Goal: Check status: Check status

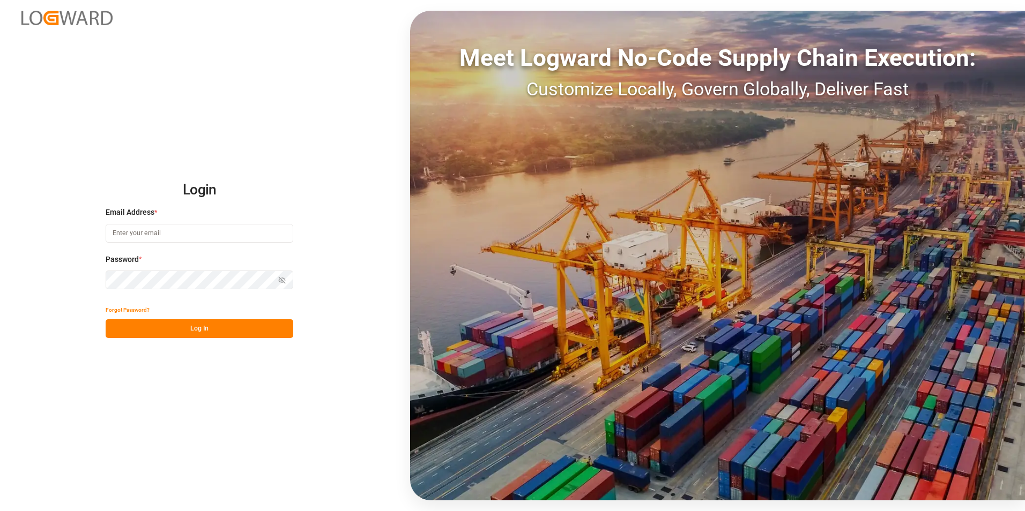
type input "[PERSON_NAME][EMAIL_ADDRESS][PERSON_NAME][DOMAIN_NAME]"
click at [151, 325] on button "Log In" at bounding box center [200, 329] width 188 height 19
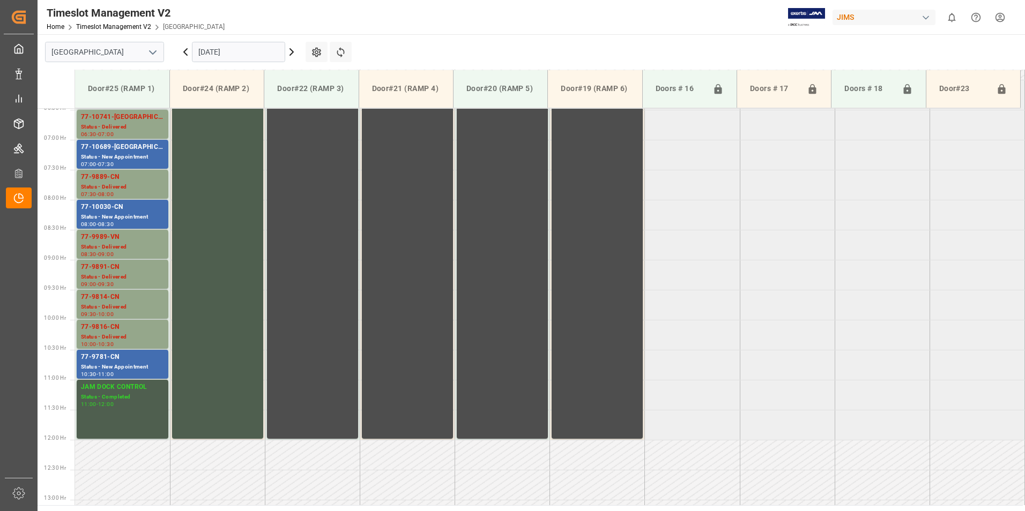
scroll to position [474, 0]
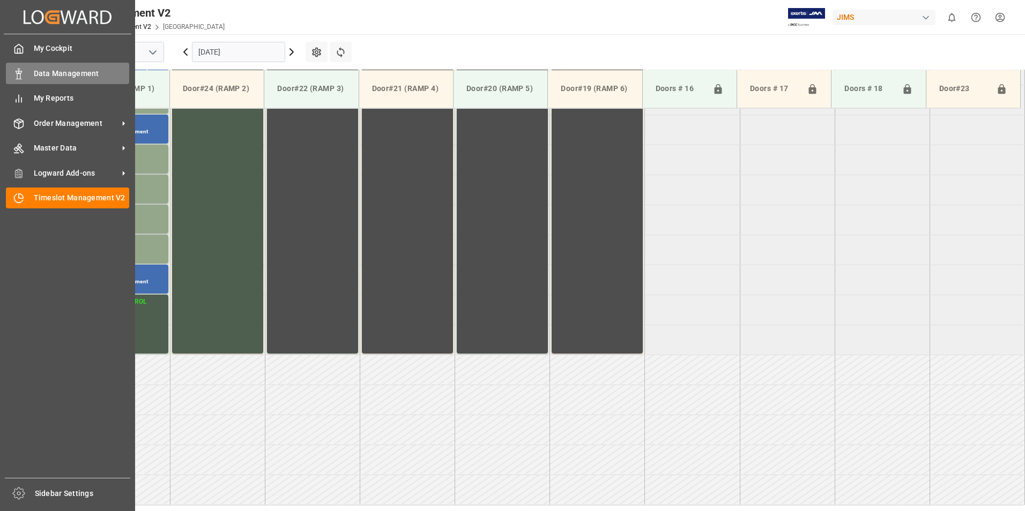
click at [34, 75] on span "Data Management" at bounding box center [82, 73] width 96 height 11
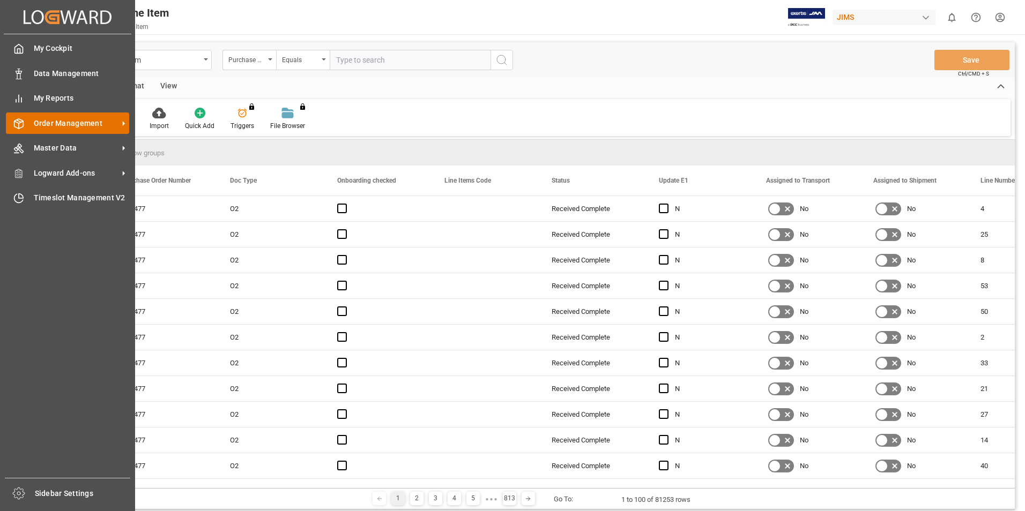
click at [76, 128] on span "Order Management" at bounding box center [76, 123] width 85 height 11
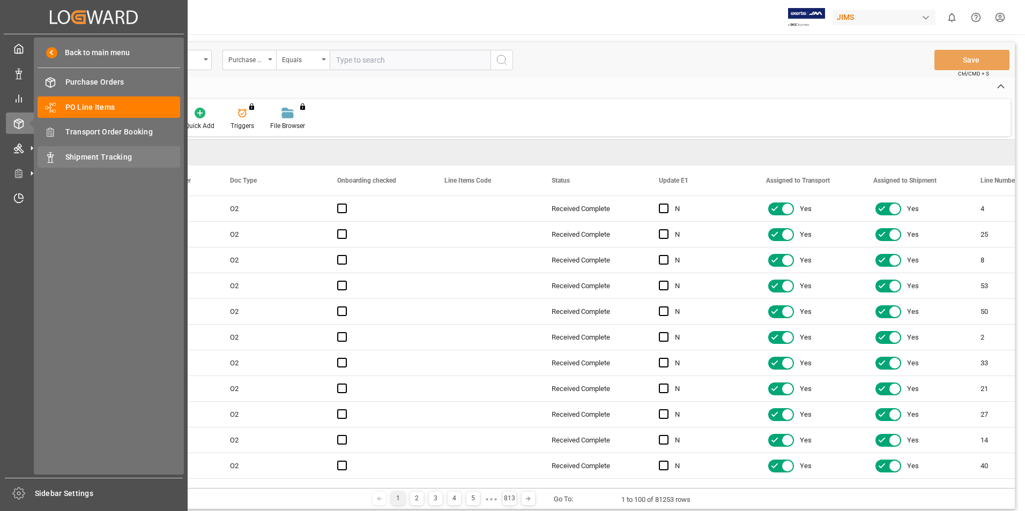
click at [101, 158] on span "Shipment Tracking" at bounding box center [122, 157] width 115 height 11
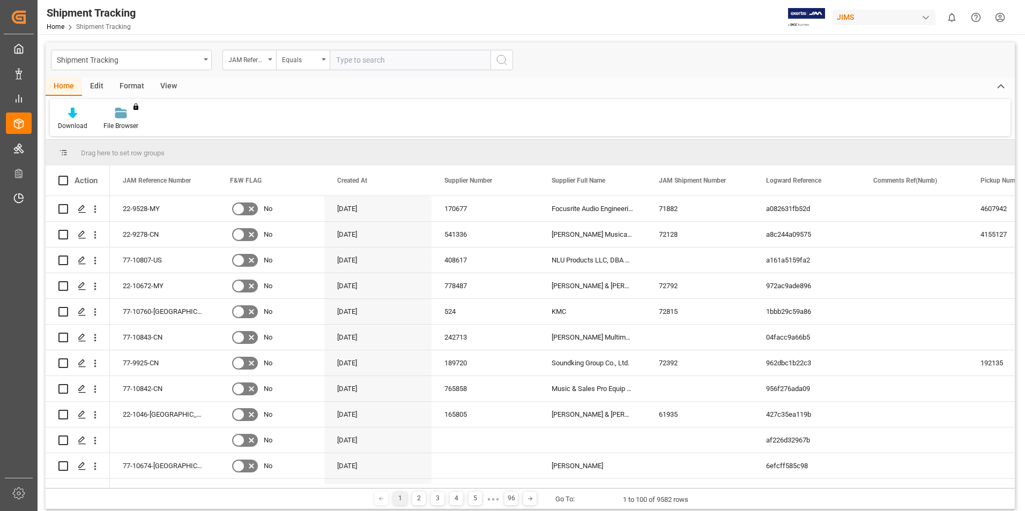
click at [362, 61] on input "text" at bounding box center [410, 60] width 161 height 20
paste input "848453"
type input "848453"
click at [499, 60] on icon "search button" at bounding box center [501, 60] width 13 height 13
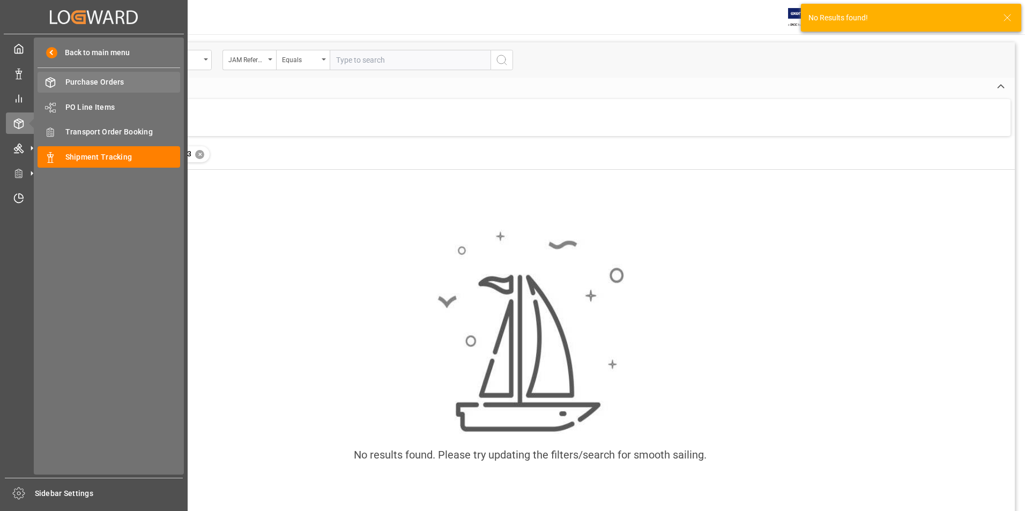
click at [98, 83] on span "Purchase Orders" at bounding box center [122, 82] width 115 height 11
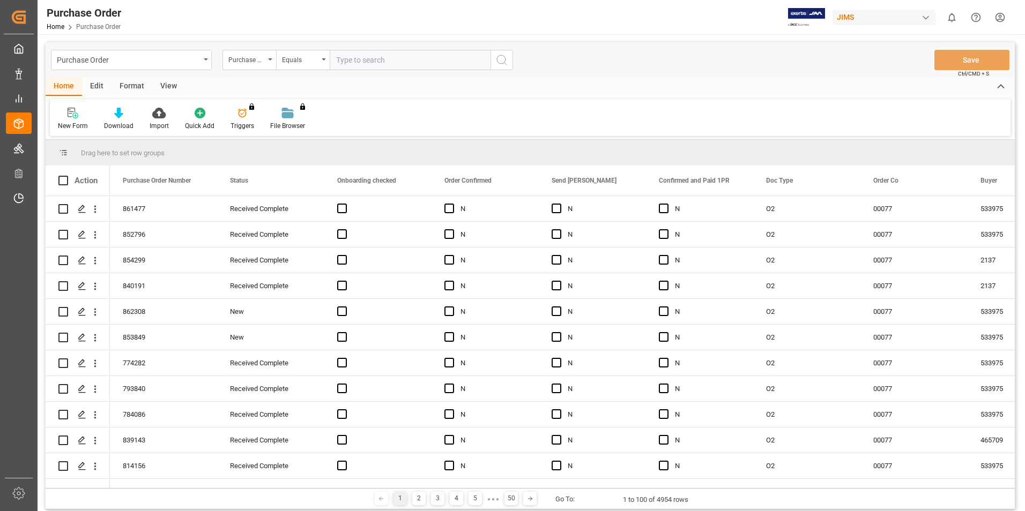
click at [360, 56] on input "text" at bounding box center [410, 60] width 161 height 20
paste input "848453"
type input "848453"
click at [502, 62] on icon "search button" at bounding box center [501, 60] width 13 height 13
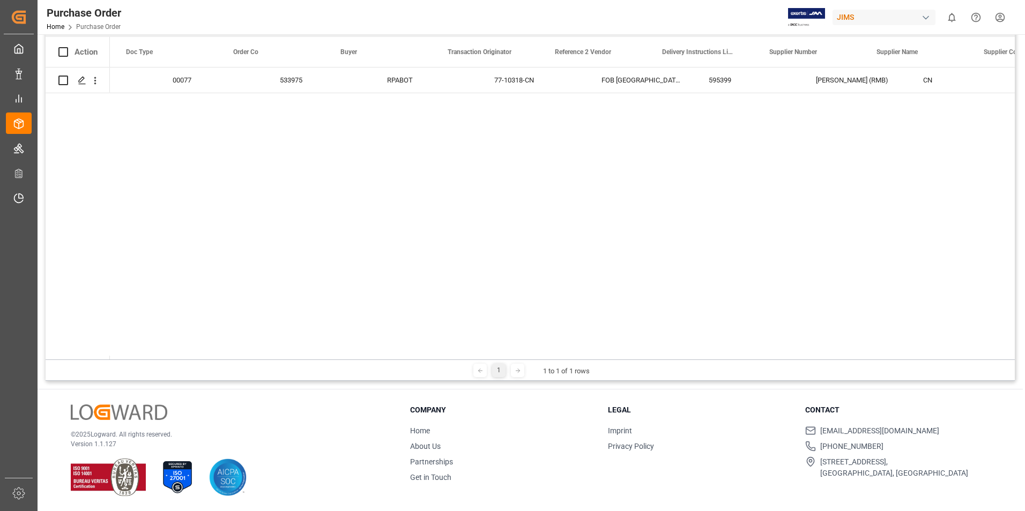
scroll to position [0, 733]
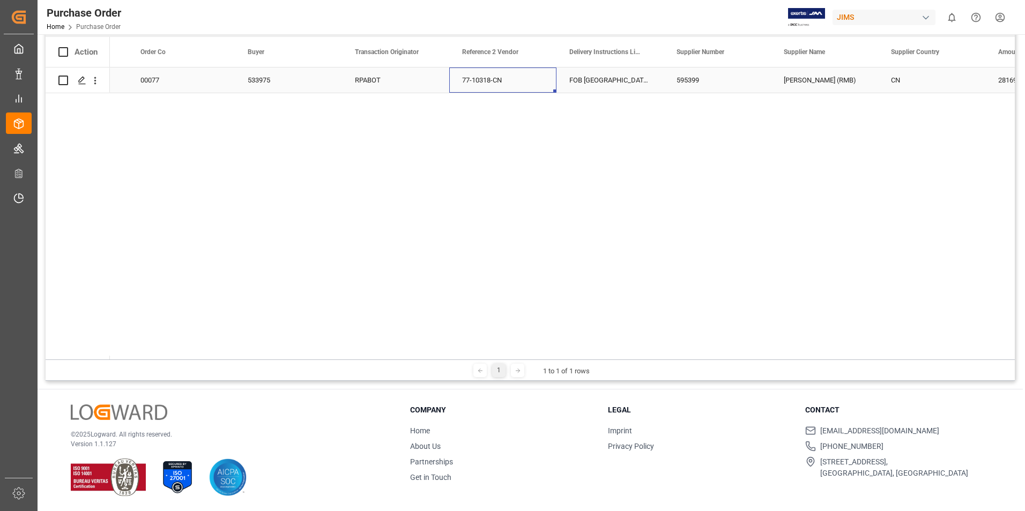
drag, startPoint x: 506, startPoint y: 79, endPoint x: 477, endPoint y: 81, distance: 28.5
click at [477, 81] on div "77-10318-CN" at bounding box center [502, 80] width 107 height 25
click at [501, 82] on div "77-10318-CN" at bounding box center [502, 80] width 107 height 25
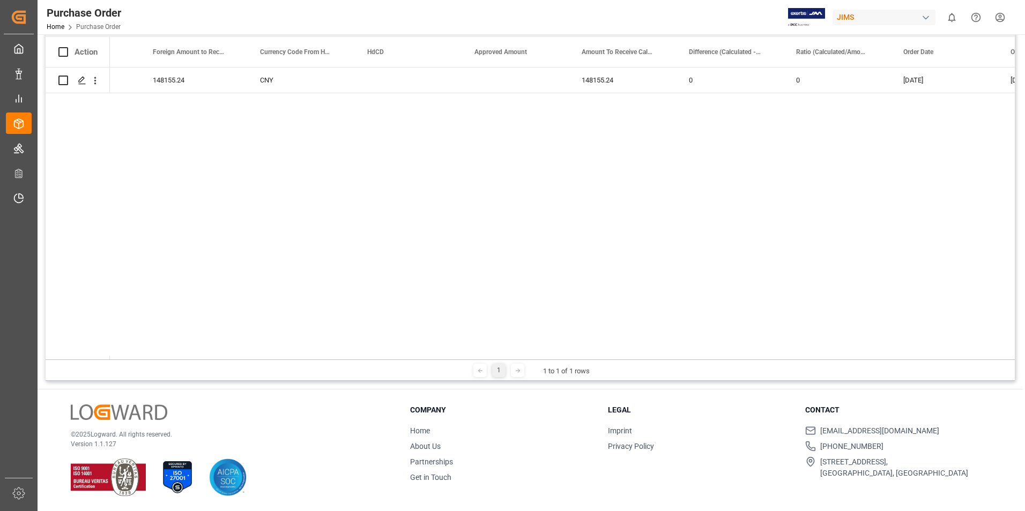
scroll to position [0, 1870]
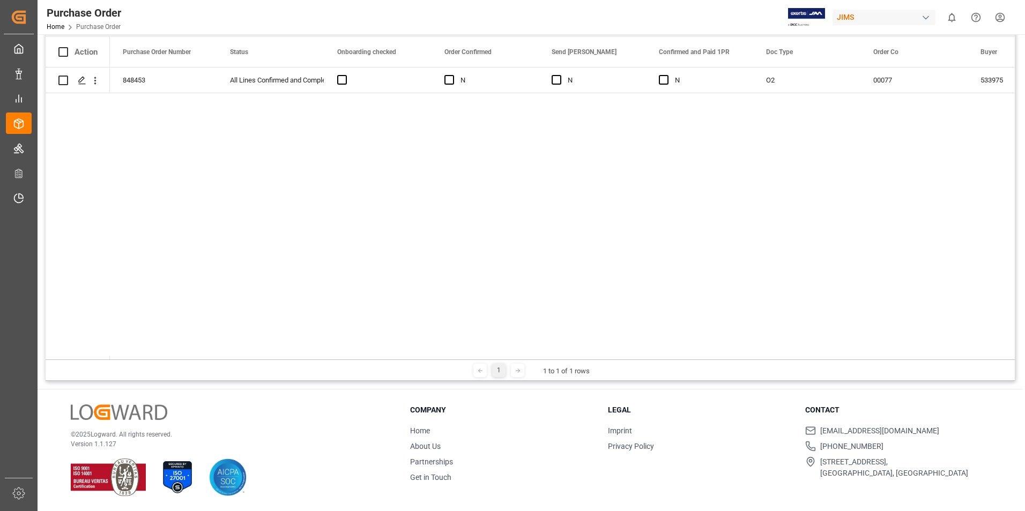
drag, startPoint x: 195, startPoint y: 360, endPoint x: 301, endPoint y: 359, distance: 106.7
click at [301, 359] on div "Drag here to set row groups Drag here to set column labels Action Buyer Transac…" at bounding box center [530, 196] width 969 height 370
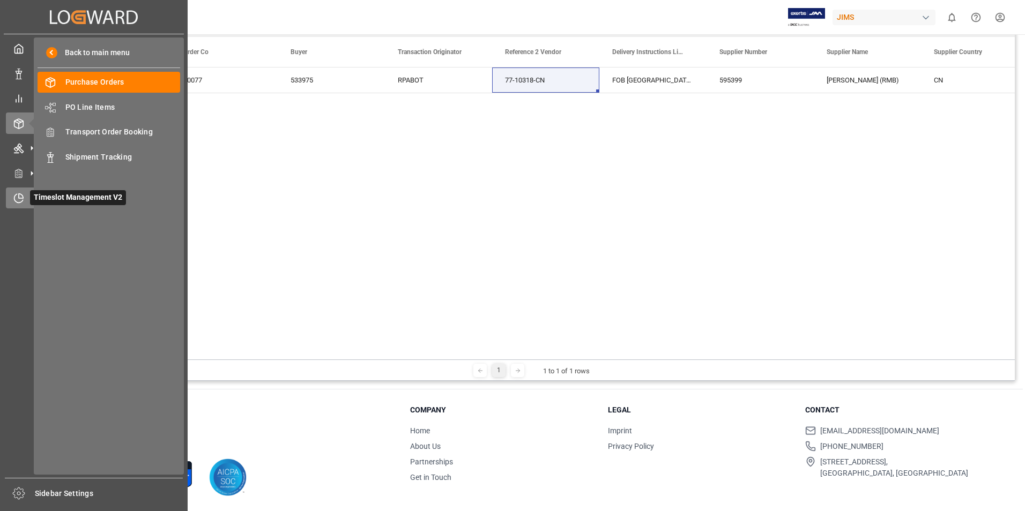
click at [22, 200] on icon at bounding box center [18, 198] width 11 height 11
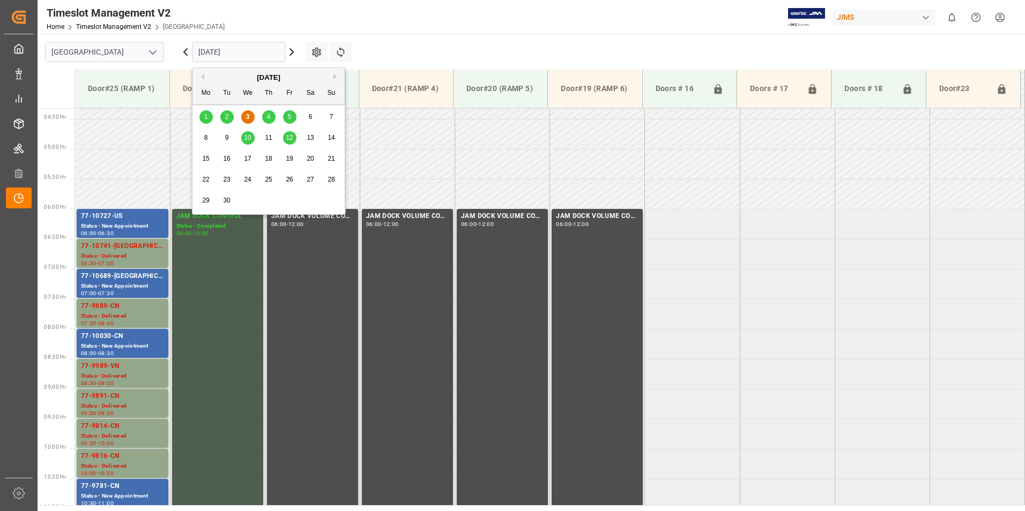
click at [228, 50] on input "[DATE]" at bounding box center [238, 52] width 93 height 20
click at [269, 117] on span "4" at bounding box center [269, 117] width 4 height 8
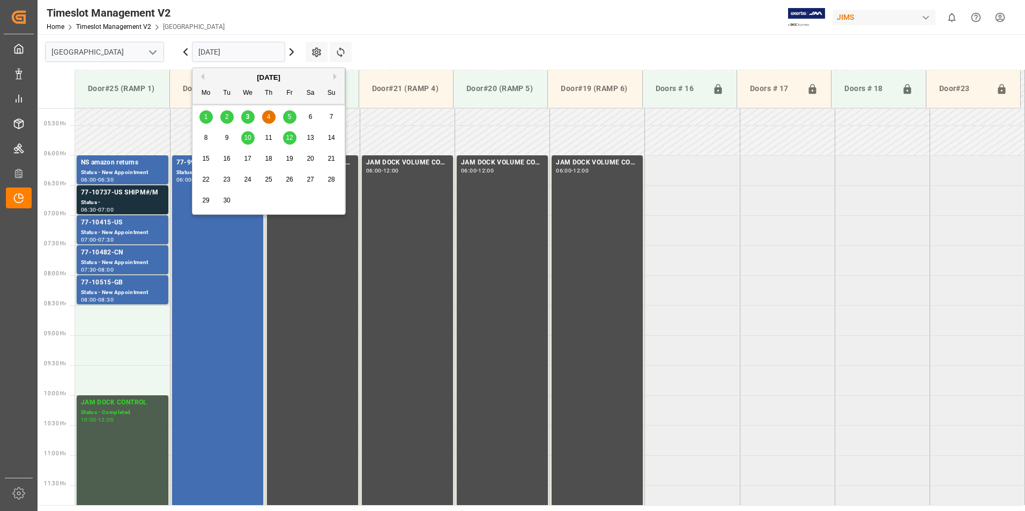
click at [263, 53] on input "[DATE]" at bounding box center [238, 52] width 93 height 20
click at [291, 118] on span "5" at bounding box center [290, 117] width 4 height 8
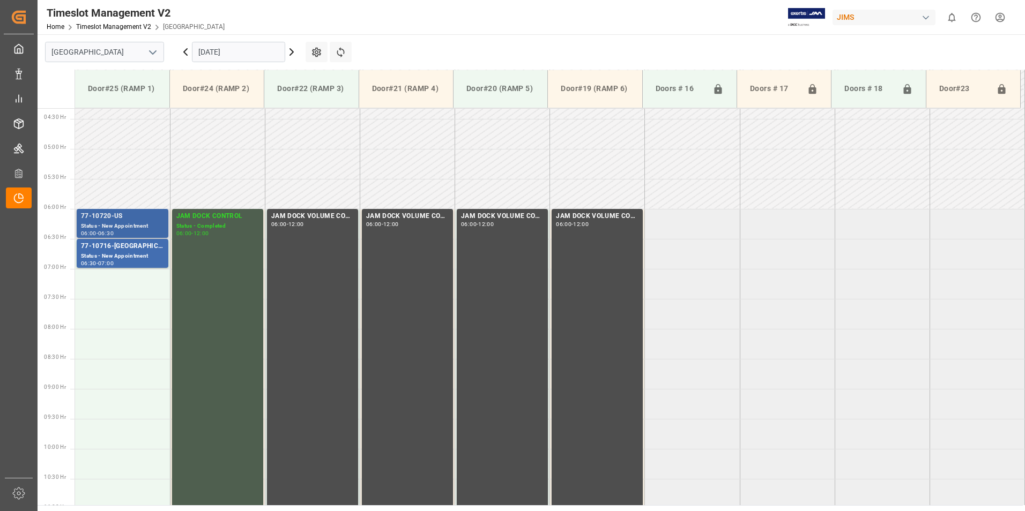
click at [108, 227] on div "Status - New Appointment" at bounding box center [122, 226] width 83 height 9
click at [107, 252] on div "Status - New Appointment" at bounding box center [122, 256] width 83 height 9
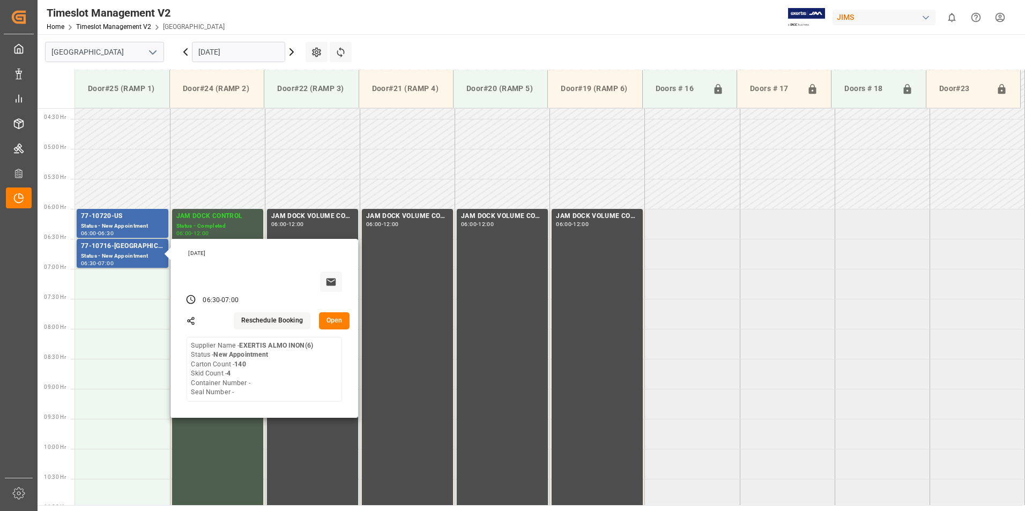
click at [249, 50] on input "[DATE]" at bounding box center [238, 52] width 93 height 20
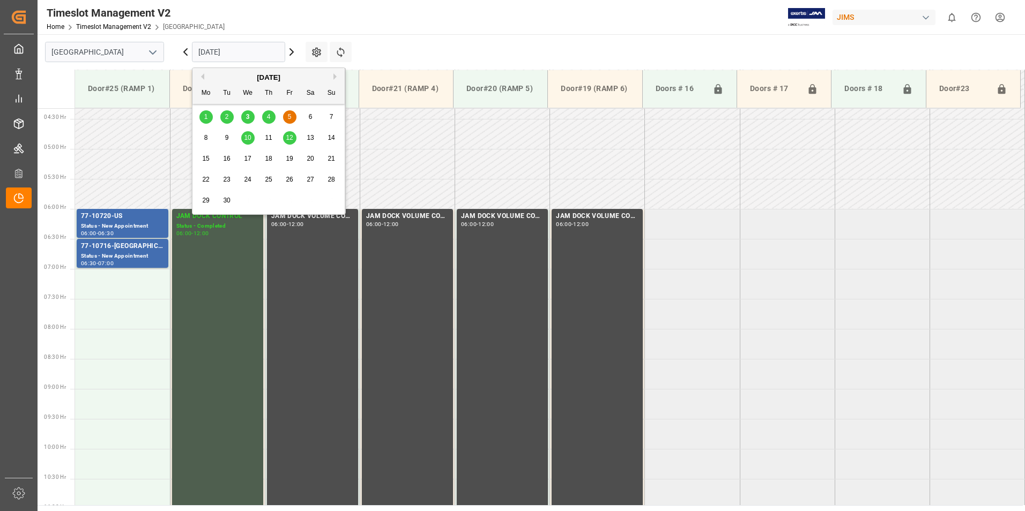
click at [264, 115] on div "4" at bounding box center [268, 117] width 13 height 13
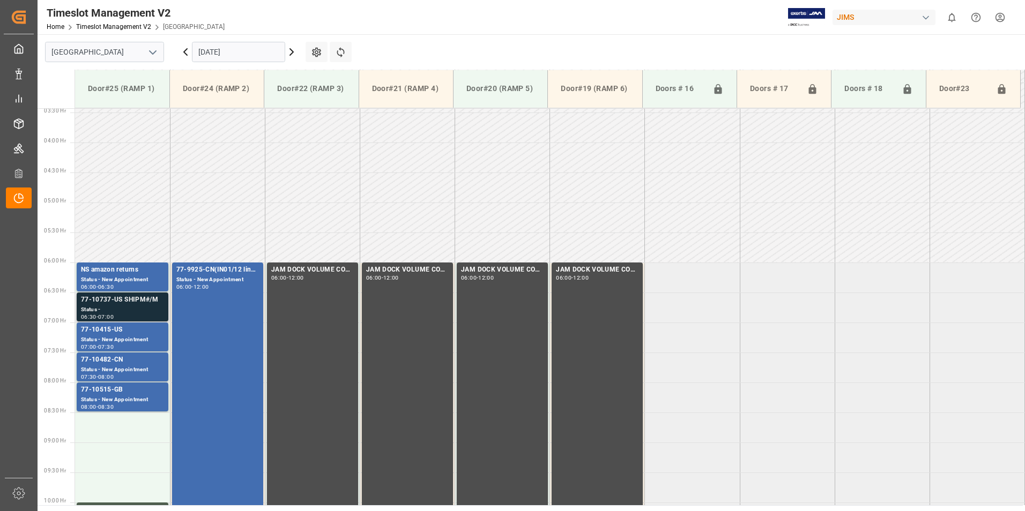
click at [108, 313] on div "Status -" at bounding box center [122, 310] width 83 height 9
click at [126, 336] on div "Status - New Appointment" at bounding box center [122, 340] width 83 height 9
click at [121, 363] on div "77-10482-CN" at bounding box center [122, 360] width 83 height 11
click at [121, 392] on div "77-10515-GB" at bounding box center [122, 390] width 83 height 11
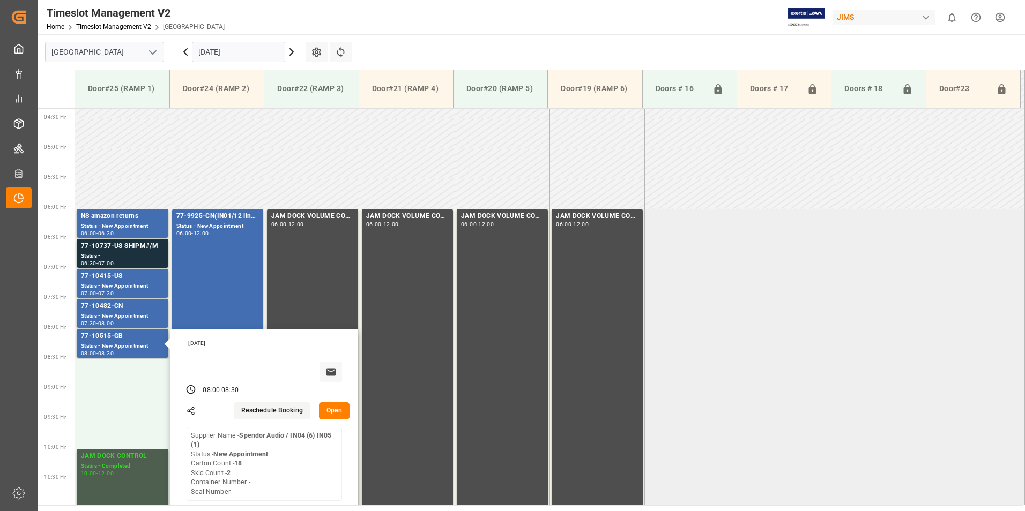
click at [221, 50] on input "[DATE]" at bounding box center [238, 52] width 93 height 20
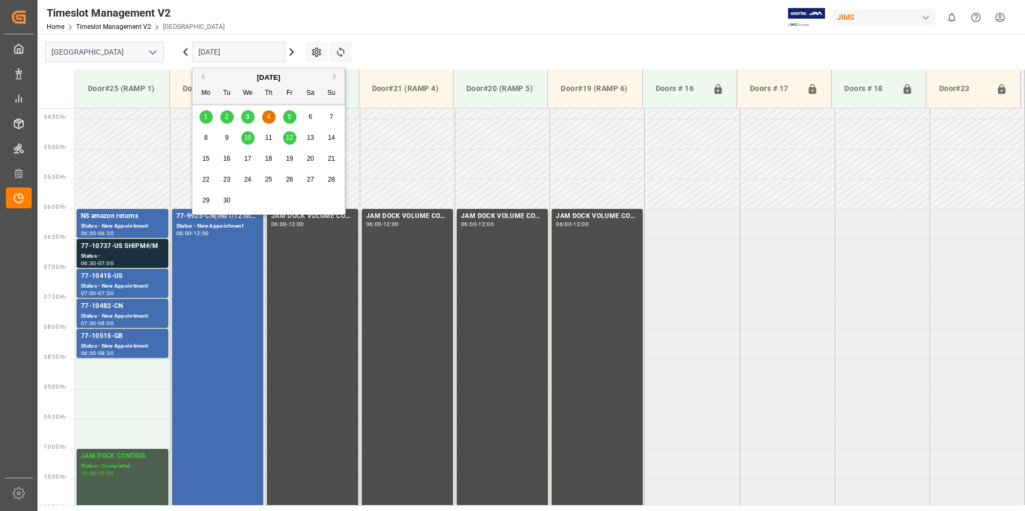
click at [250, 116] on div "3" at bounding box center [247, 117] width 13 height 13
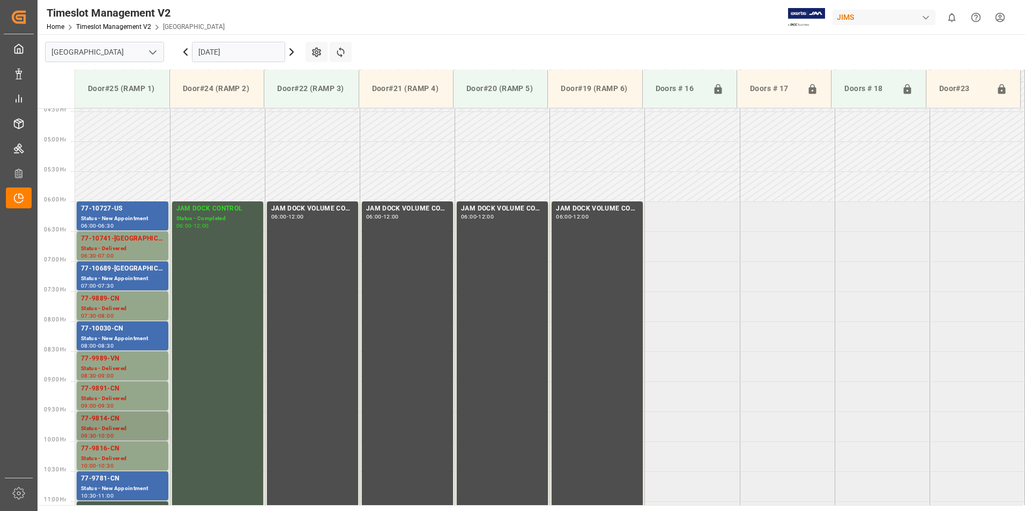
scroll to position [259, 0]
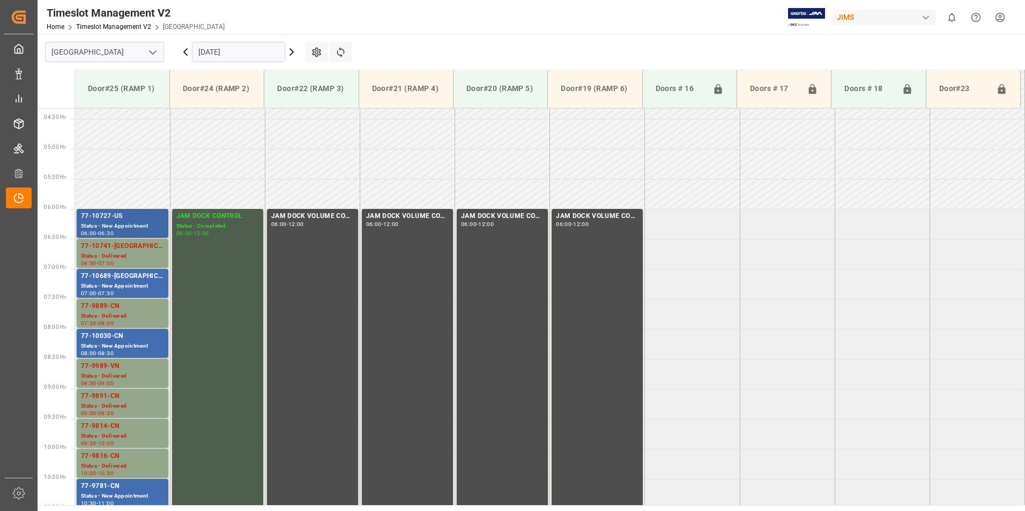
click at [120, 225] on div "Status - New Appointment" at bounding box center [122, 226] width 83 height 9
click at [122, 253] on div "Status - Delivered" at bounding box center [122, 256] width 83 height 9
click at [121, 285] on div "Status - New Appointment" at bounding box center [122, 286] width 83 height 9
click at [119, 315] on div "Status - Delivered" at bounding box center [122, 316] width 83 height 9
click at [113, 347] on div "Status - New Appointment" at bounding box center [122, 346] width 83 height 9
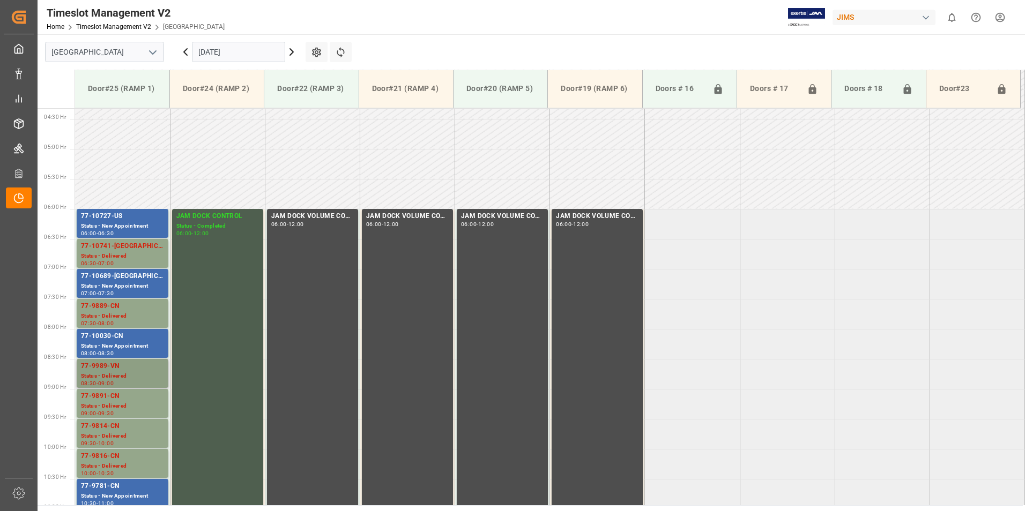
click at [117, 375] on div "Status - Delivered" at bounding box center [122, 376] width 83 height 9
click at [120, 405] on div "Status - Delivered" at bounding box center [122, 406] width 83 height 9
click at [116, 428] on div "77-9814-CN" at bounding box center [122, 426] width 83 height 11
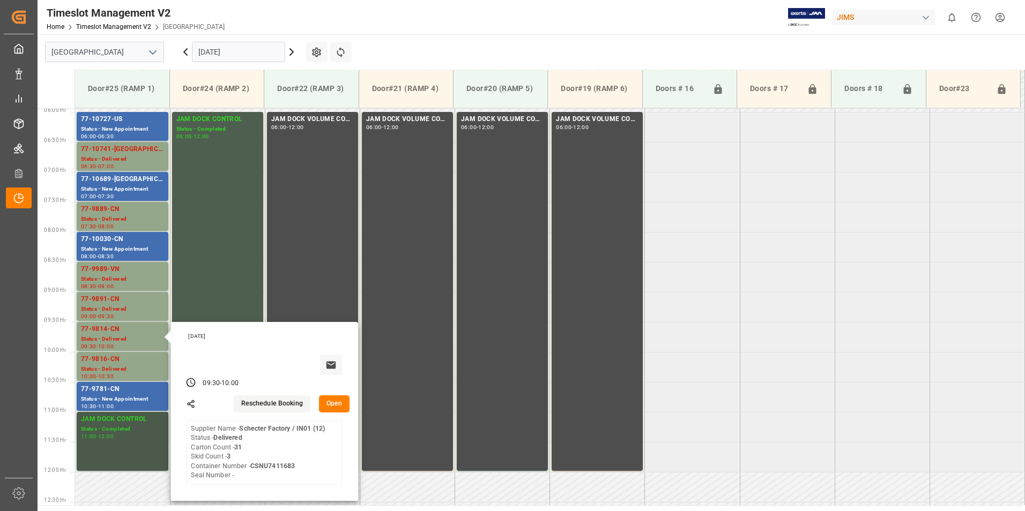
scroll to position [367, 0]
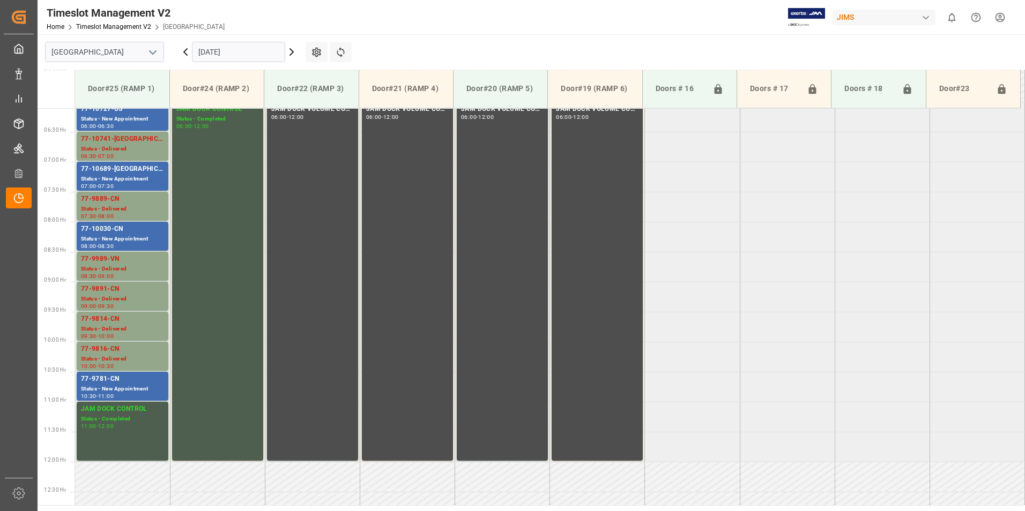
click at [114, 364] on div "10:30" at bounding box center [106, 366] width 16 height 5
click at [121, 391] on div "Status - New Appointment" at bounding box center [122, 389] width 83 height 9
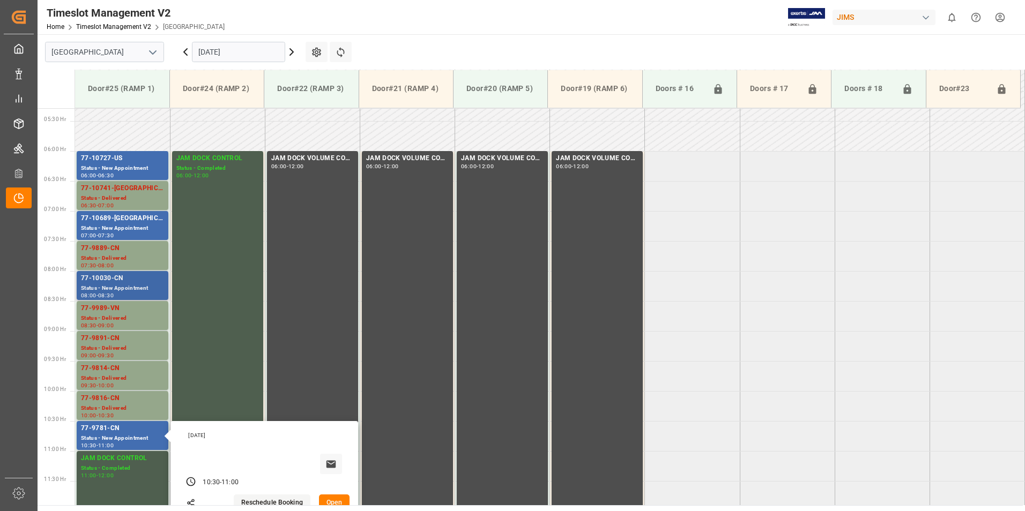
scroll to position [313, 0]
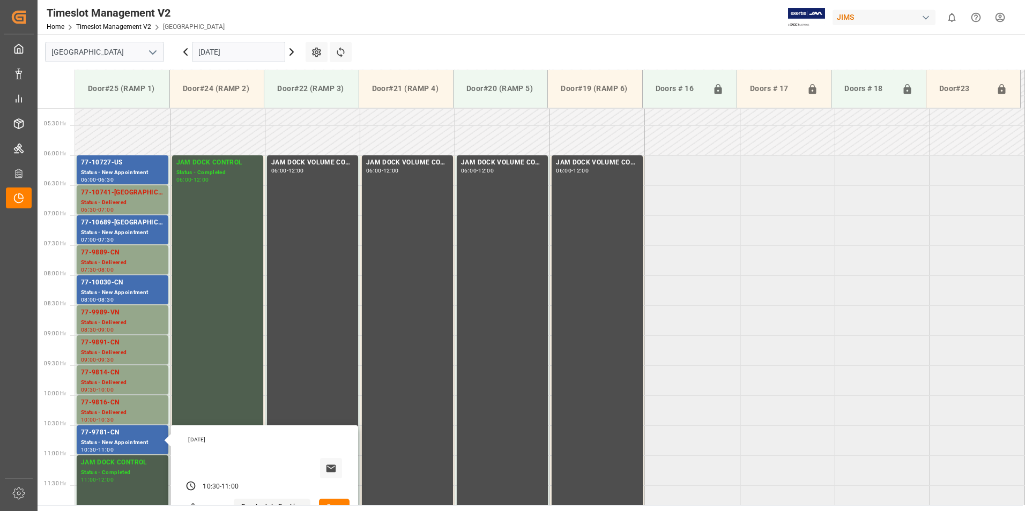
click at [241, 53] on input "[DATE]" at bounding box center [238, 52] width 93 height 20
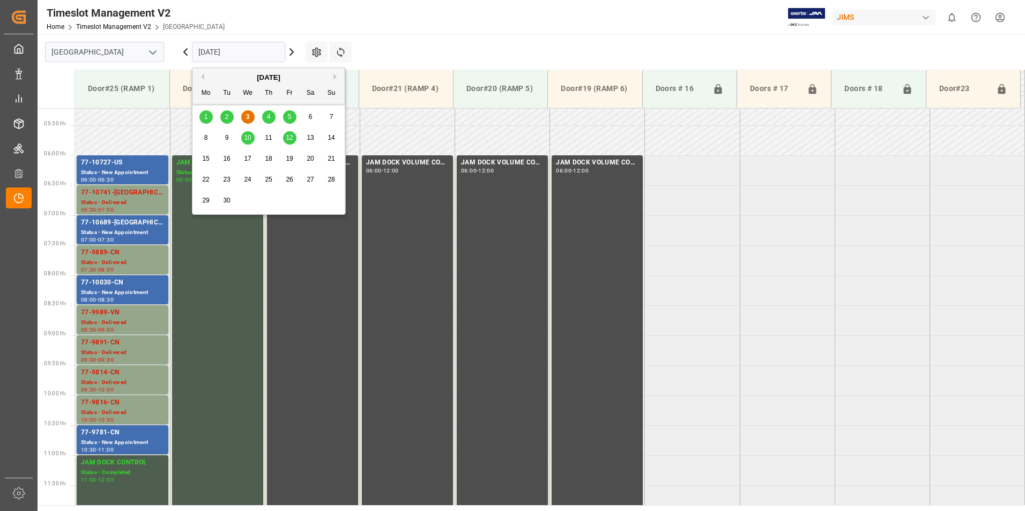
click at [246, 140] on span "10" at bounding box center [247, 138] width 7 height 8
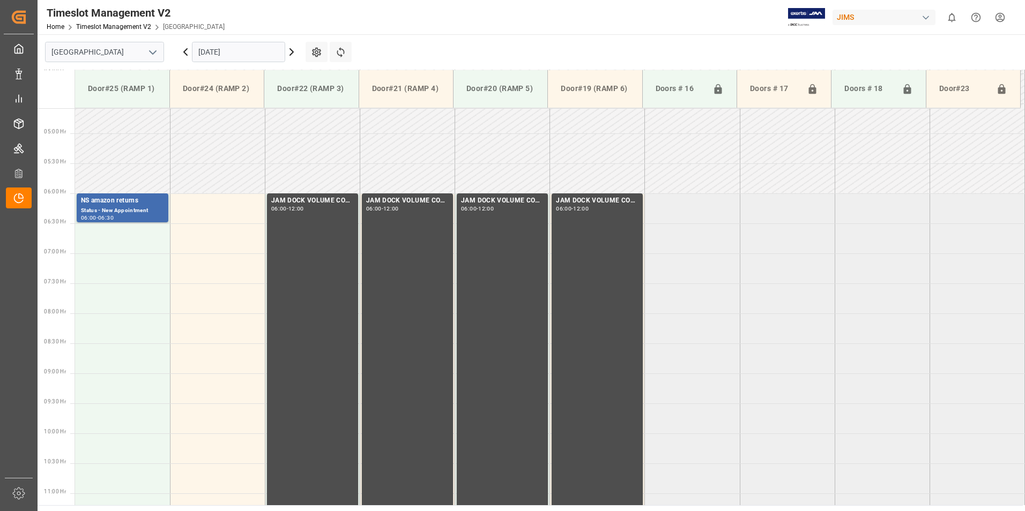
scroll to position [259, 0]
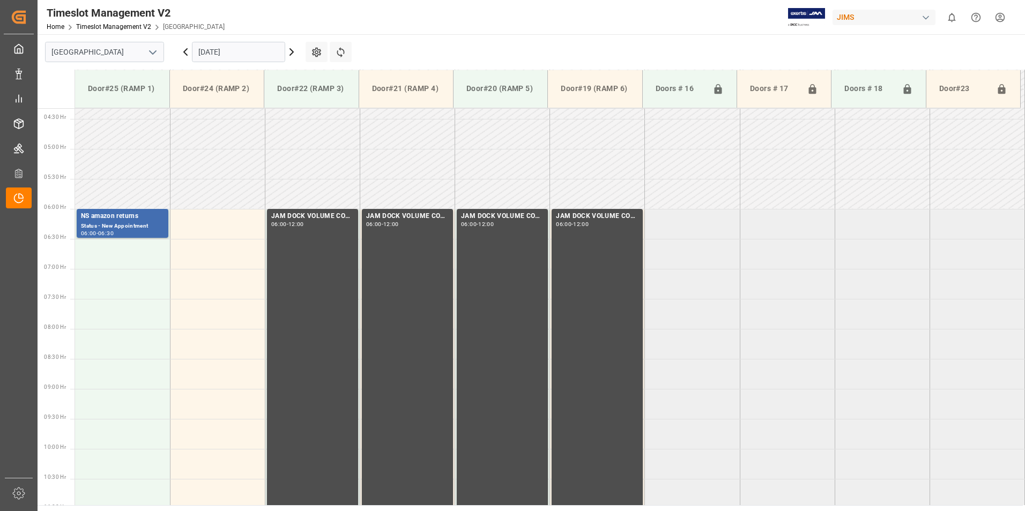
click at [240, 49] on input "[DATE]" at bounding box center [238, 52] width 93 height 20
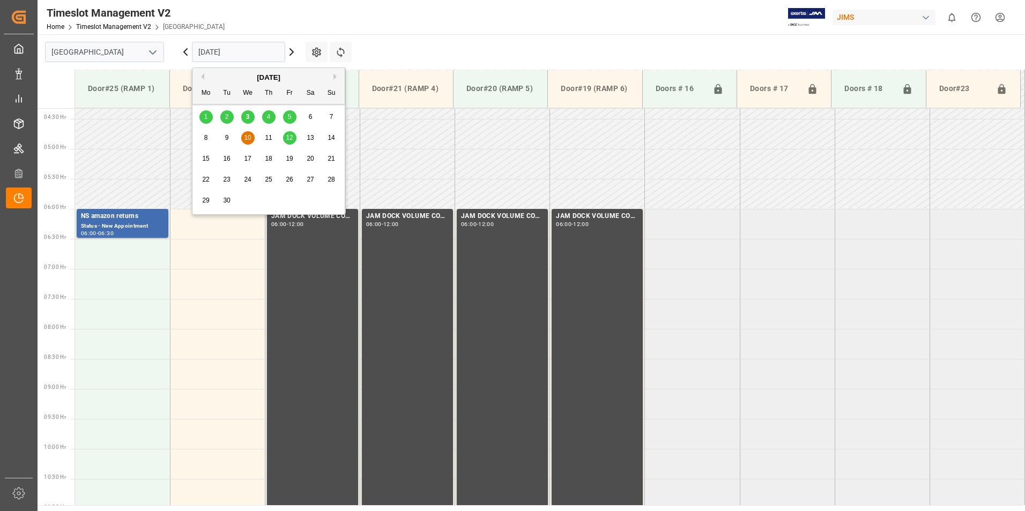
click at [288, 139] on span "12" at bounding box center [289, 138] width 7 height 8
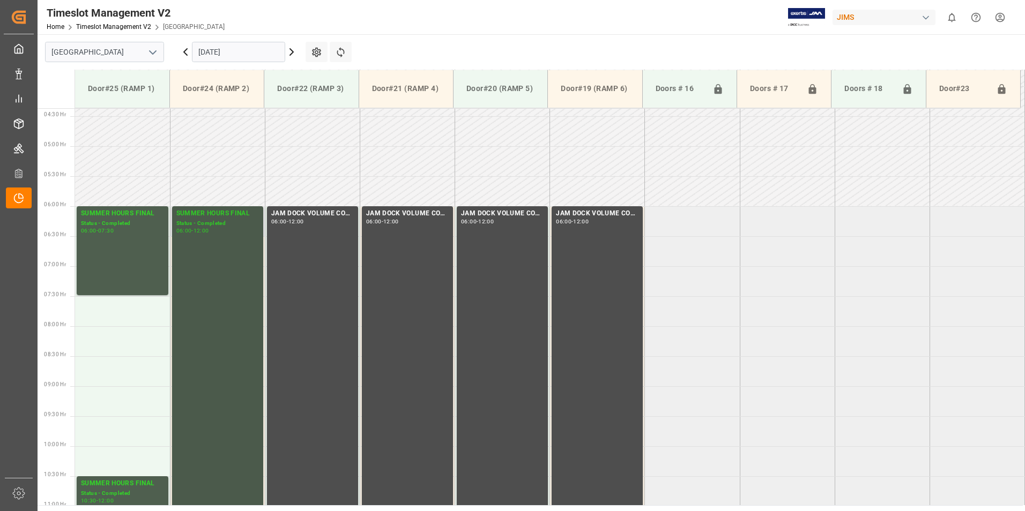
scroll to position [152, 0]
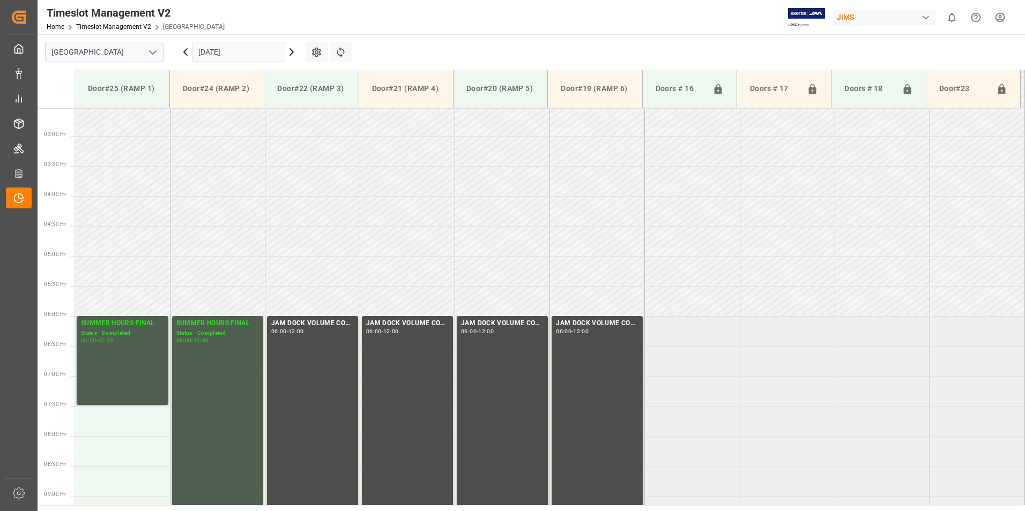
click at [236, 51] on input "[DATE]" at bounding box center [238, 52] width 93 height 20
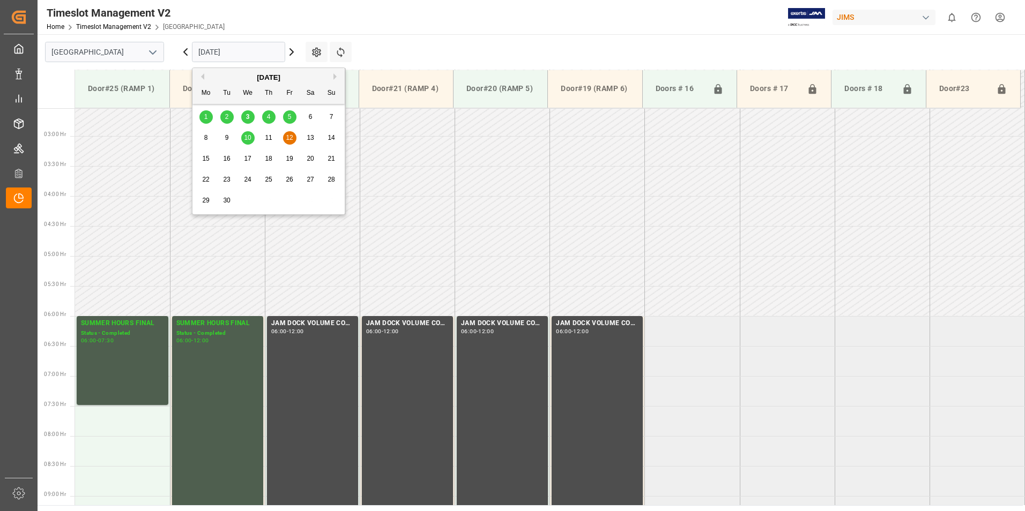
click at [246, 117] on span "3" at bounding box center [248, 117] width 4 height 8
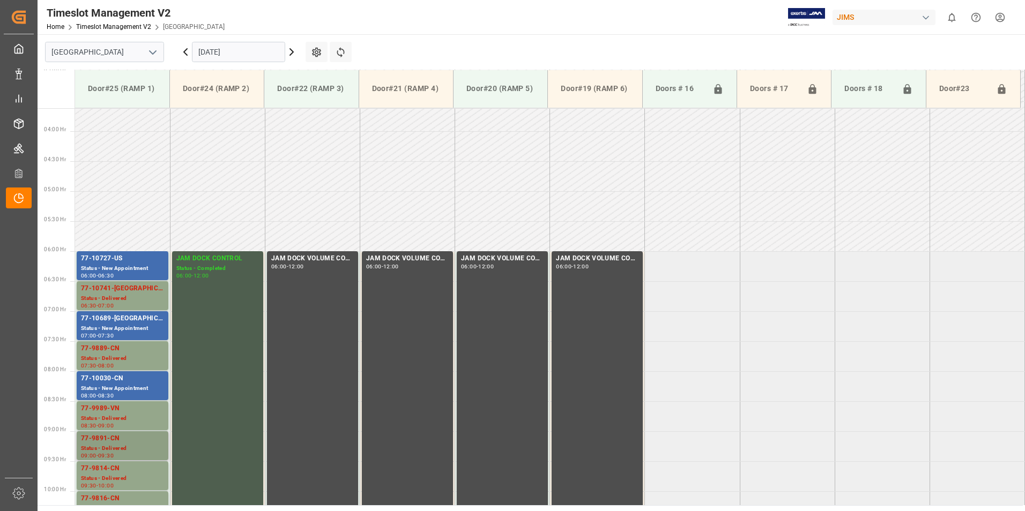
scroll to position [77, 0]
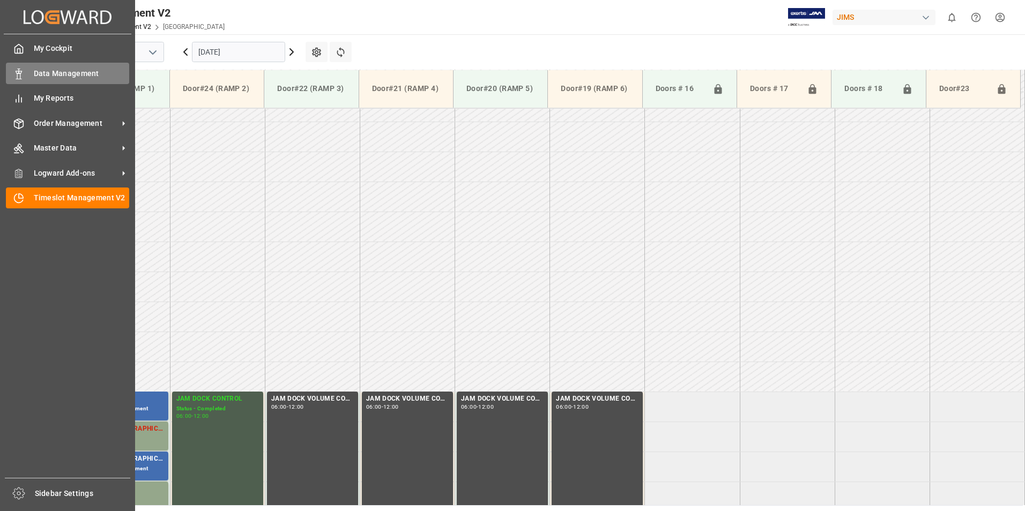
click at [79, 77] on span "Data Management" at bounding box center [82, 73] width 96 height 11
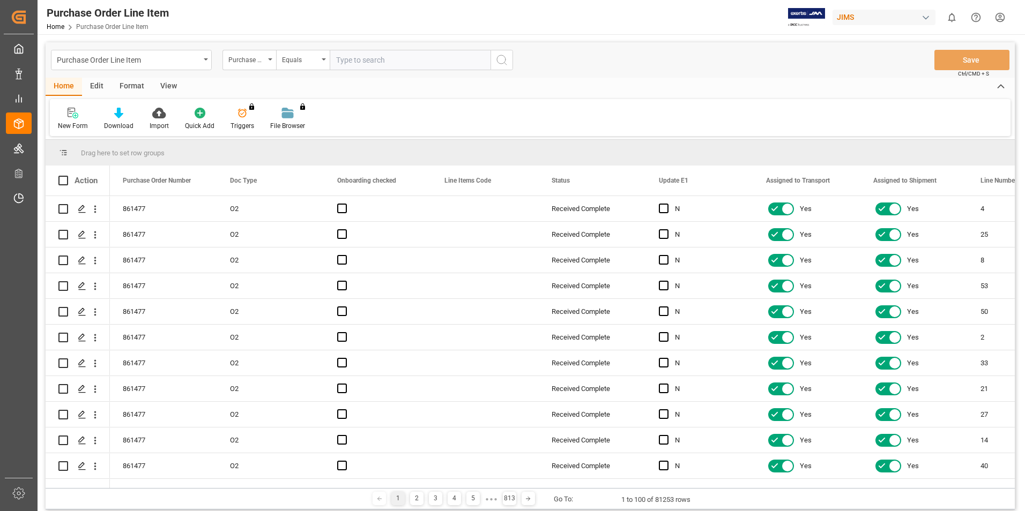
click at [366, 59] on input "text" at bounding box center [410, 60] width 161 height 20
type input "77-10318-CN"
click at [502, 59] on icon "search button" at bounding box center [501, 60] width 13 height 13
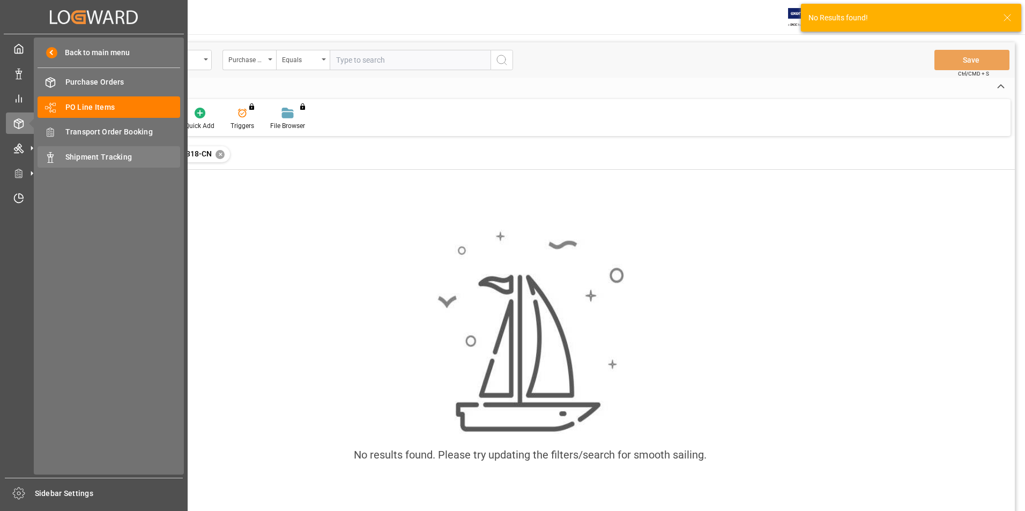
click at [85, 153] on span "Shipment Tracking" at bounding box center [122, 157] width 115 height 11
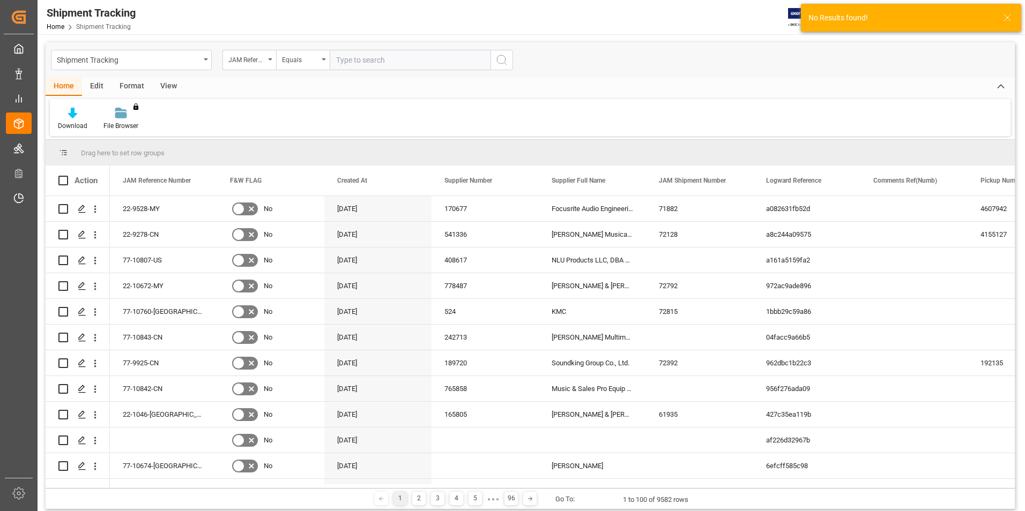
click at [374, 57] on input "text" at bounding box center [410, 60] width 161 height 20
paste input "77-10318-CN"
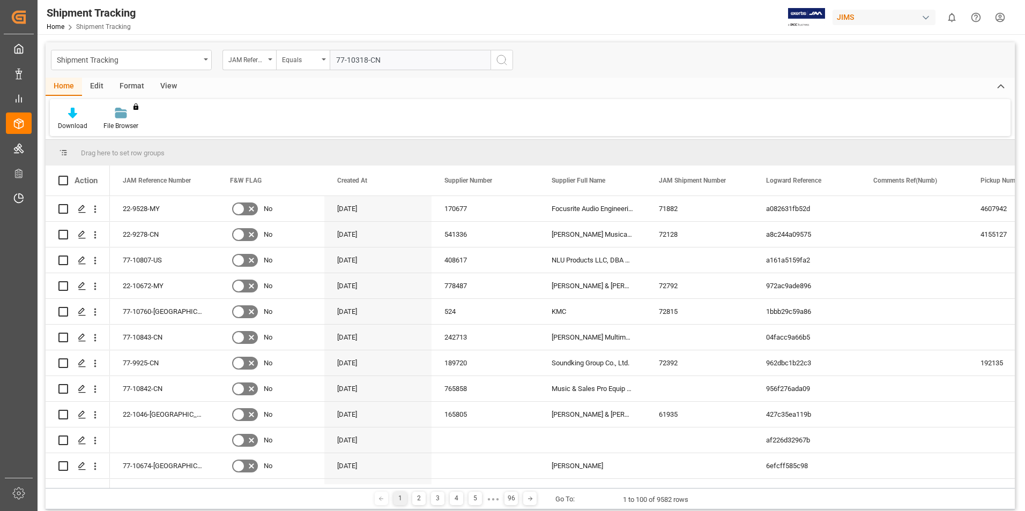
type input "77-10318-CN"
click at [502, 60] on icon "search button" at bounding box center [501, 60] width 13 height 13
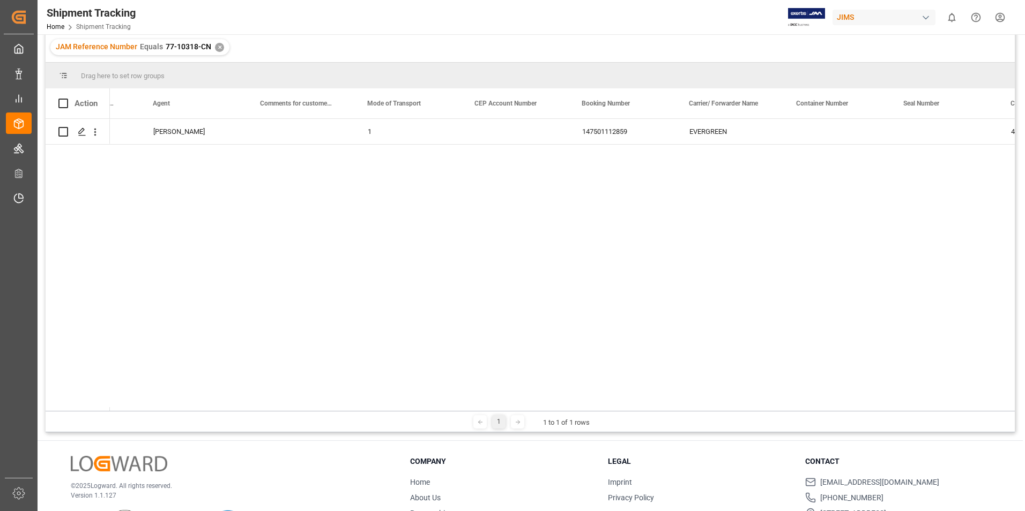
scroll to position [0, 1257]
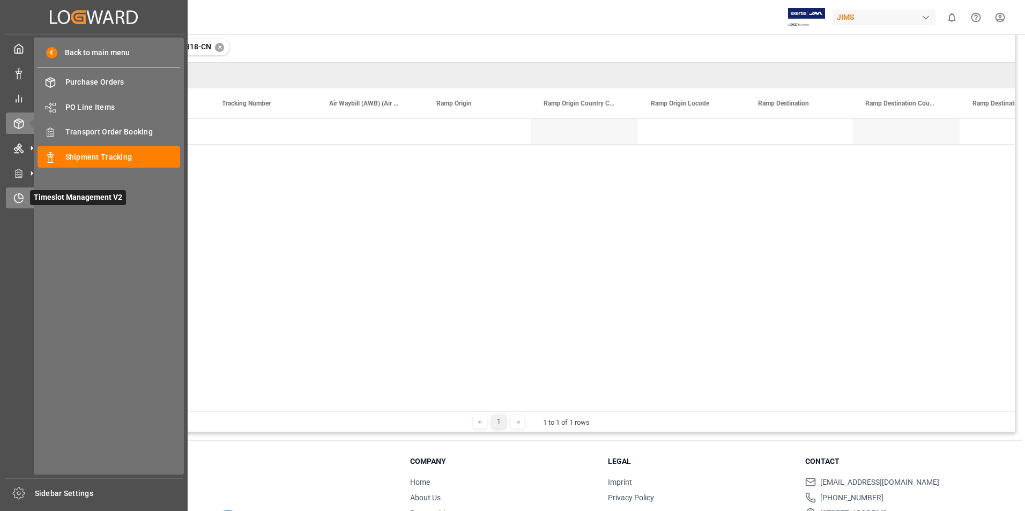
click at [19, 206] on div "Timeslot Management V2 Timeslot Management V2" at bounding box center [94, 198] width 176 height 21
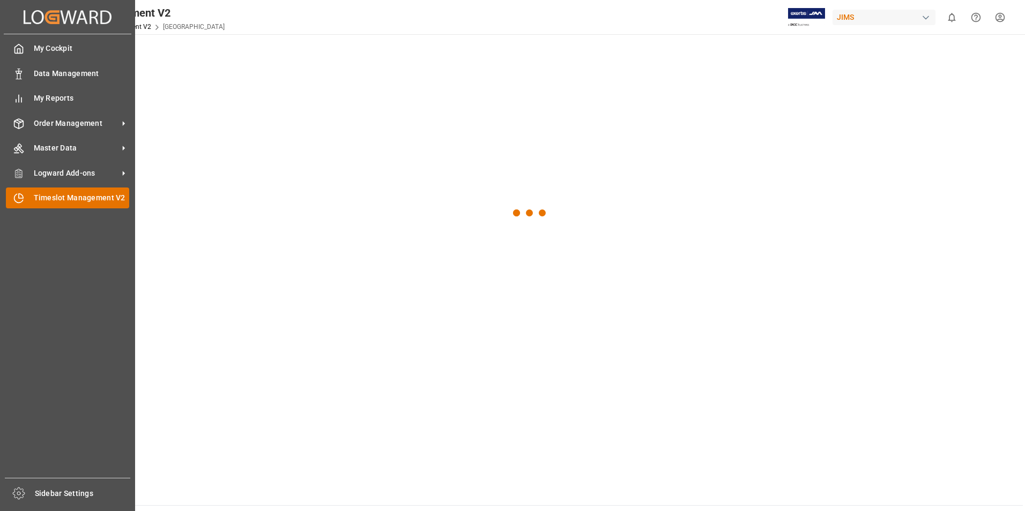
click at [78, 195] on span "Timeslot Management V2" at bounding box center [82, 197] width 96 height 11
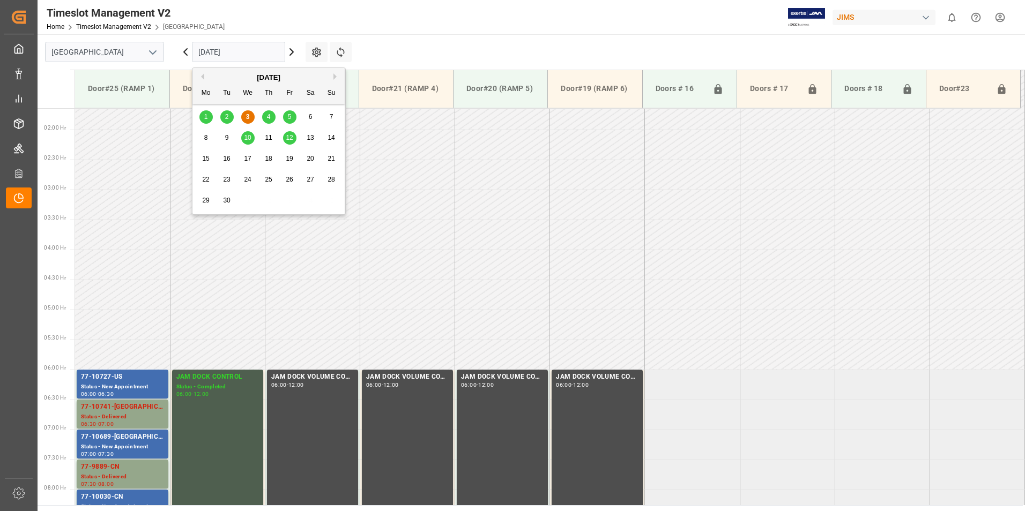
click at [234, 53] on input "[DATE]" at bounding box center [238, 52] width 93 height 20
click at [289, 139] on span "12" at bounding box center [289, 138] width 7 height 8
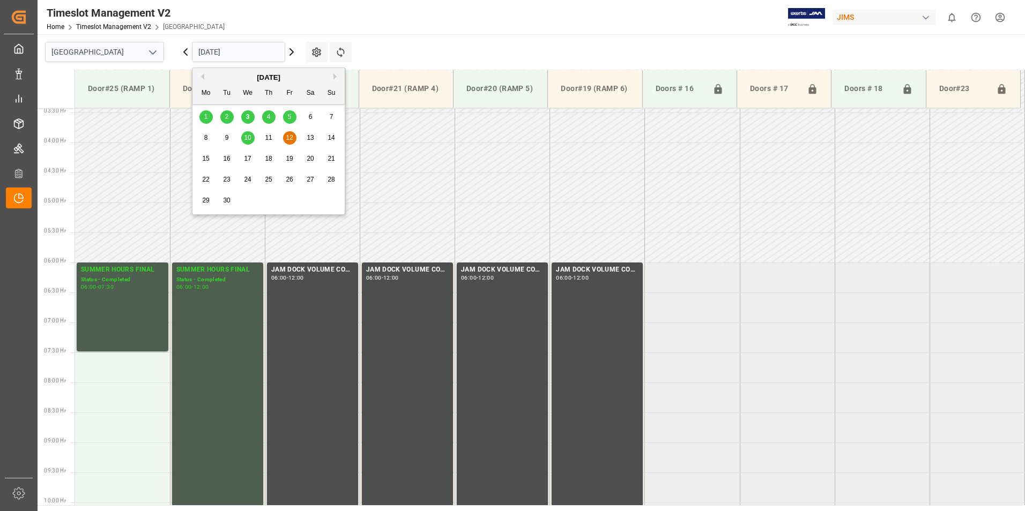
click at [262, 53] on input "[DATE]" at bounding box center [238, 52] width 93 height 20
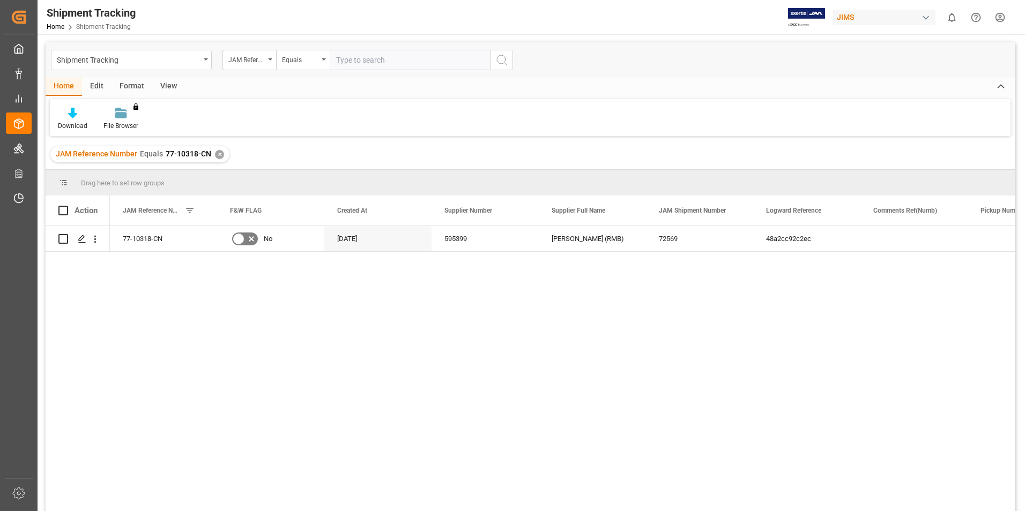
click at [353, 53] on input "text" at bounding box center [410, 60] width 161 height 20
paste input "839143"
type input "839143"
click at [497, 61] on icon "search button" at bounding box center [501, 60] width 13 height 13
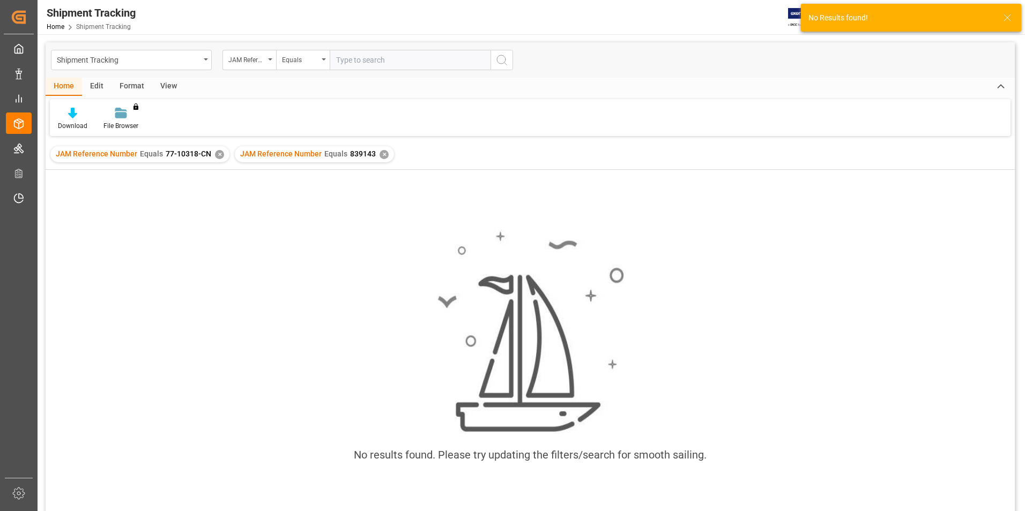
click at [380, 155] on div "✕" at bounding box center [384, 154] width 9 height 9
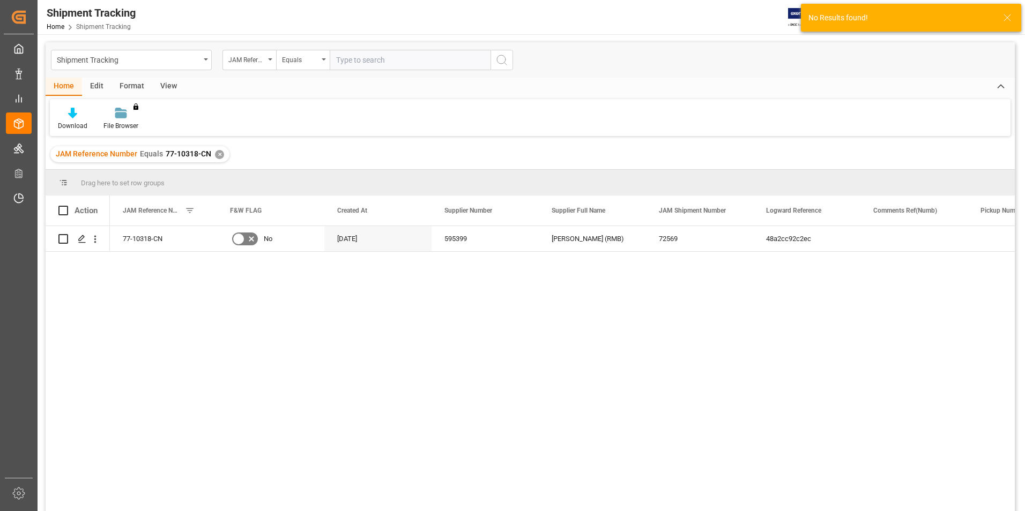
click at [216, 157] on div "✕" at bounding box center [219, 154] width 9 height 9
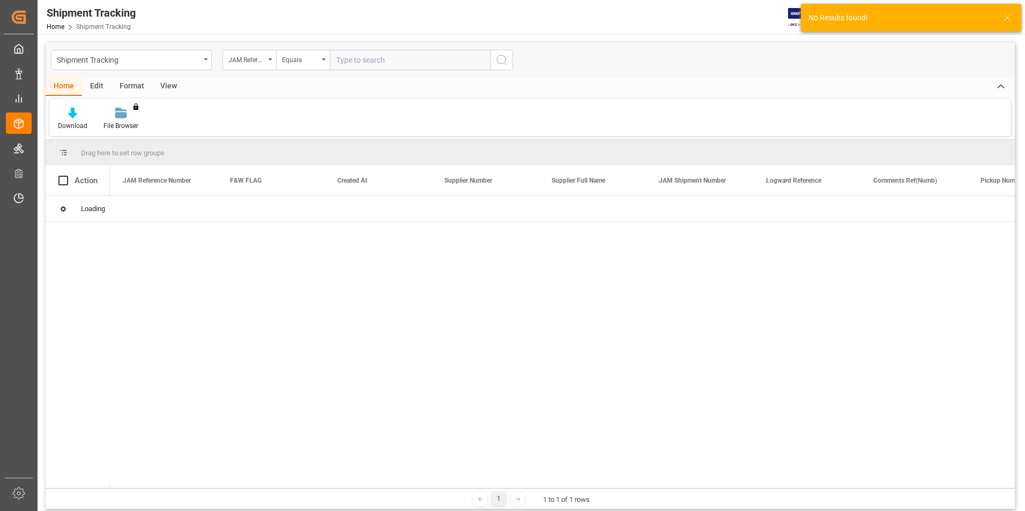
click at [390, 61] on input "text" at bounding box center [410, 60] width 161 height 20
paste input "839143"
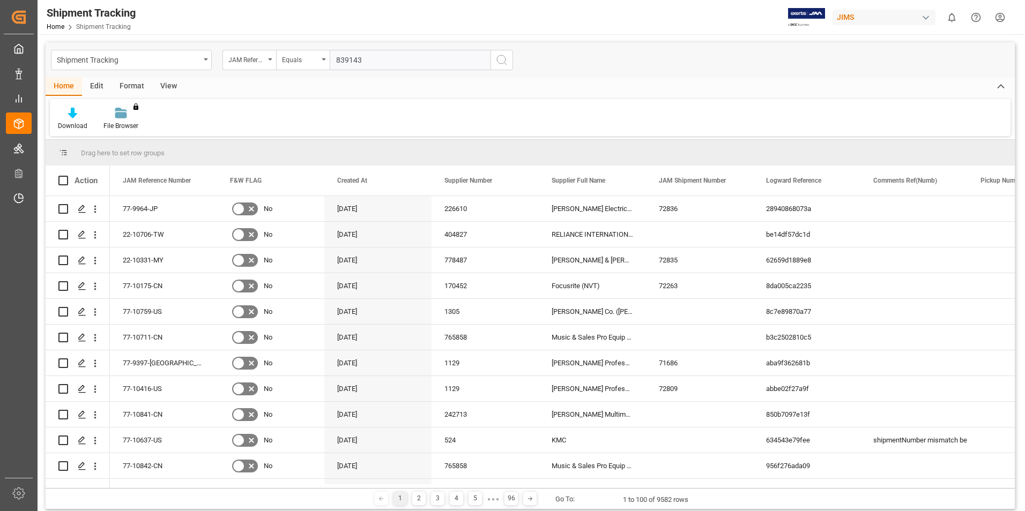
type input "839143"
click at [502, 61] on icon "search button" at bounding box center [501, 60] width 13 height 13
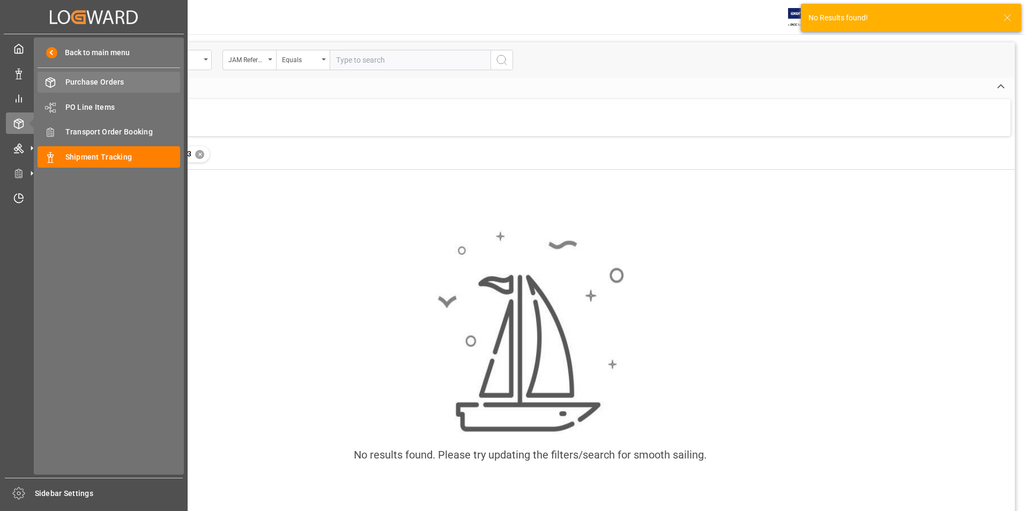
click at [100, 83] on span "Purchase Orders" at bounding box center [122, 82] width 115 height 11
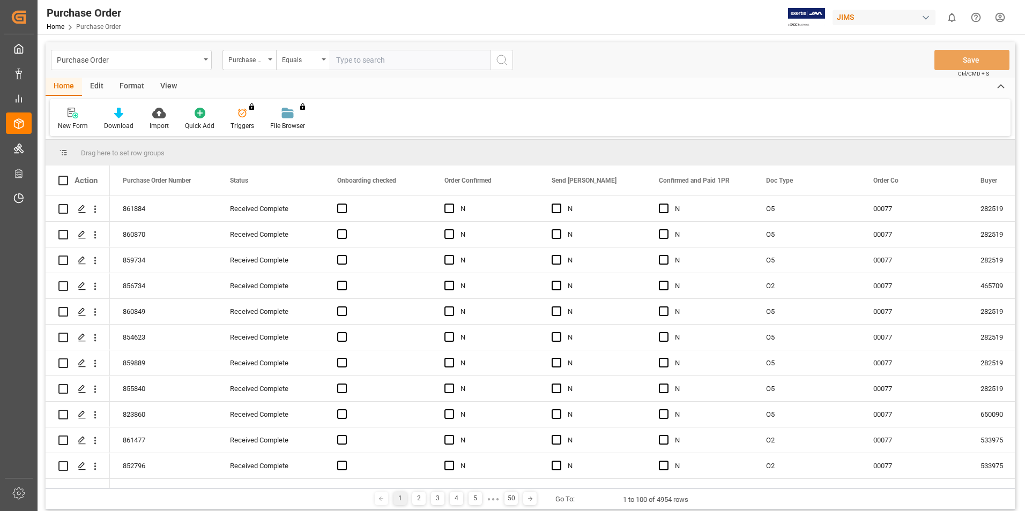
click at [364, 66] on input "text" at bounding box center [410, 60] width 161 height 20
paste input "839143"
type input "839143"
click at [504, 63] on circle "search button" at bounding box center [501, 59] width 9 height 9
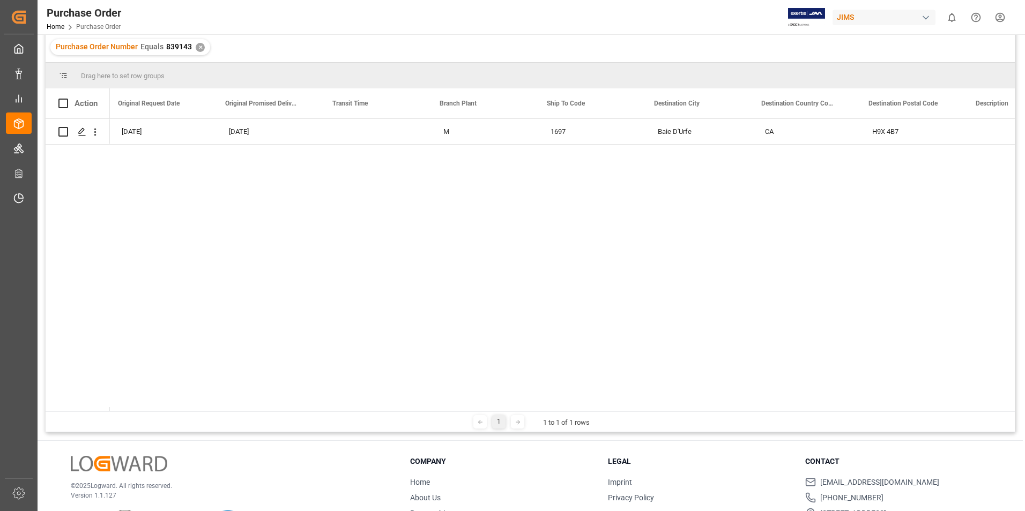
scroll to position [0, 2578]
